Goal: Information Seeking & Learning: Check status

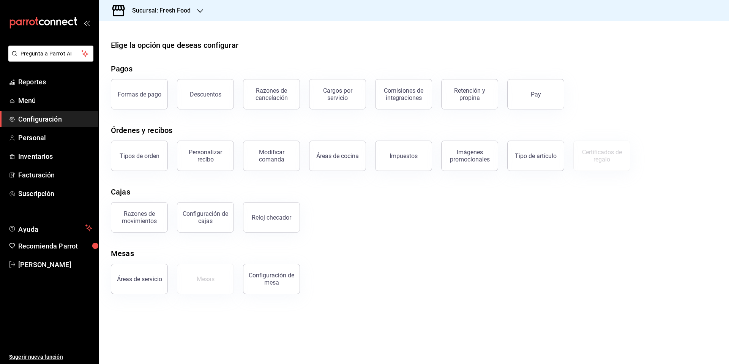
click at [172, 12] on h3 "Sucursal: Fresh Food" at bounding box center [158, 10] width 65 height 9
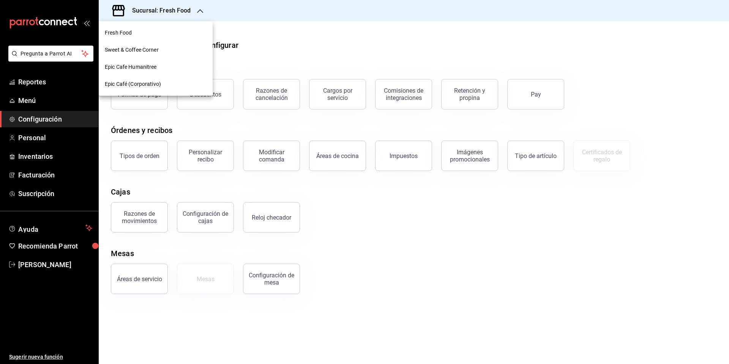
click at [155, 51] on span "Sweet & Coffee Corner" at bounding box center [132, 50] width 54 height 8
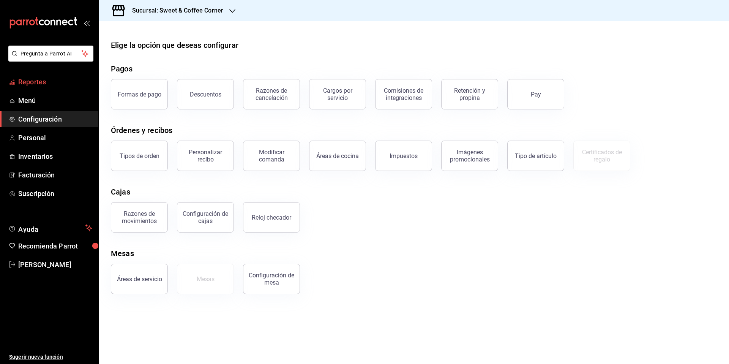
click at [54, 87] on link "Reportes" at bounding box center [49, 82] width 98 height 16
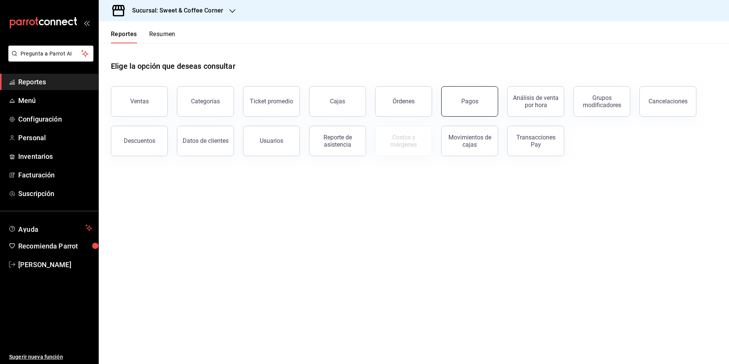
click at [464, 103] on div "Pagos" at bounding box center [469, 101] width 17 height 7
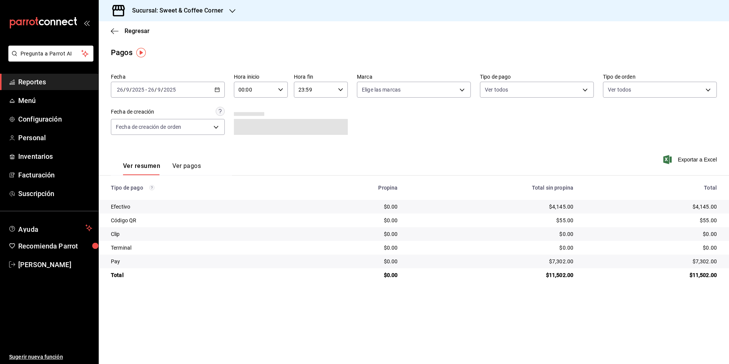
click at [213, 11] on h3 "Sucursal: Sweet & Coffee Corner" at bounding box center [174, 10] width 97 height 9
click at [162, 34] on div "Fresh Food" at bounding box center [156, 33] width 102 height 8
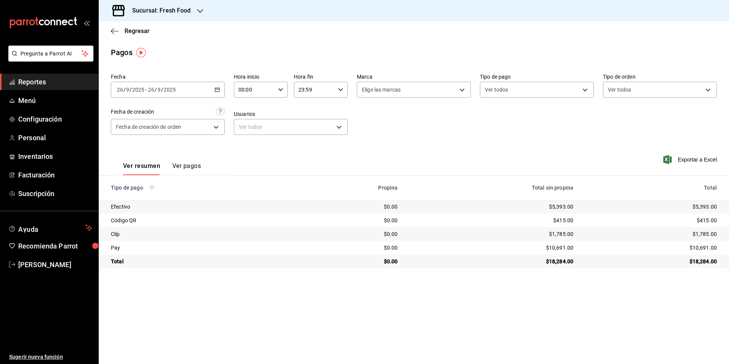
click at [341, 47] on div "Pagos" at bounding box center [414, 52] width 630 height 11
click at [182, 12] on h3 "Sucursal: Fresh Food" at bounding box center [158, 10] width 65 height 9
click at [163, 50] on div "Sweet & Coffee Corner" at bounding box center [156, 50] width 102 height 8
